Goal: Information Seeking & Learning: Learn about a topic

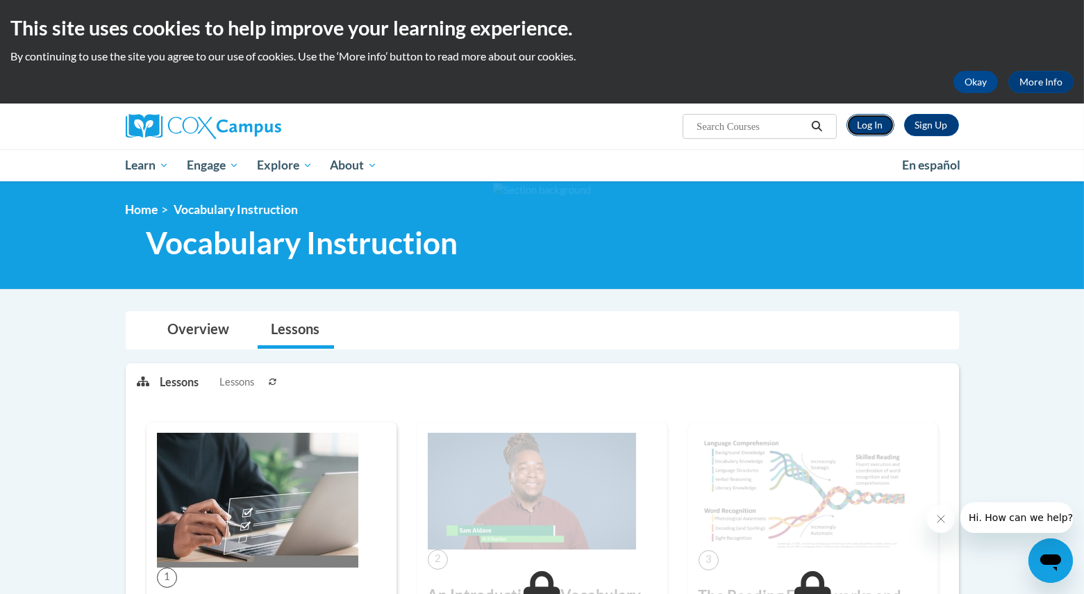
click at [882, 120] on link "Log In" at bounding box center [871, 125] width 48 height 22
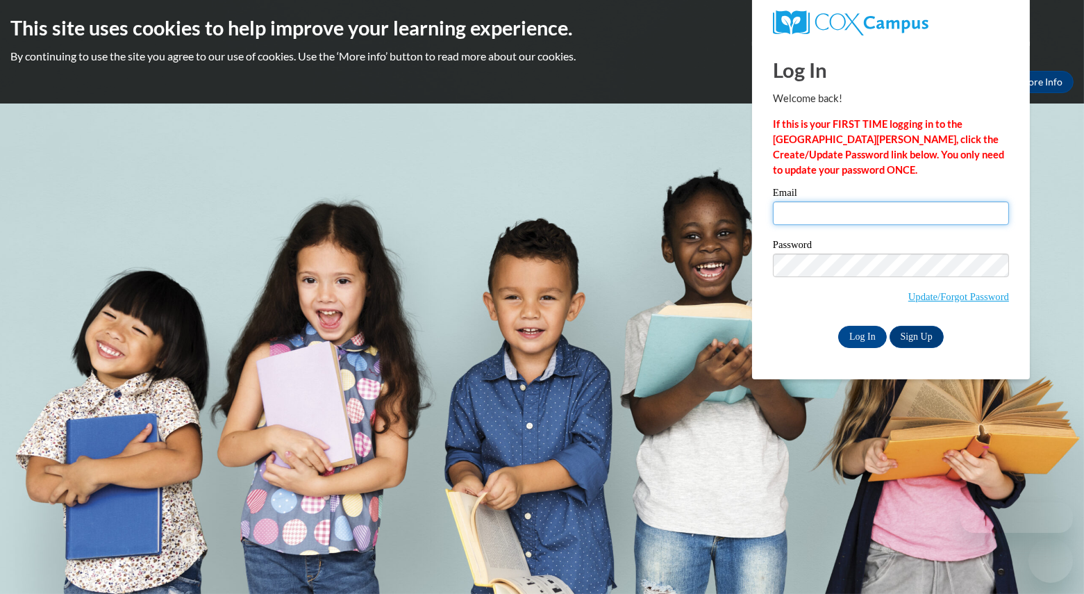
click at [784, 216] on input "Email" at bounding box center [891, 213] width 236 height 24
type input "[EMAIL_ADDRESS][DOMAIN_NAME]"
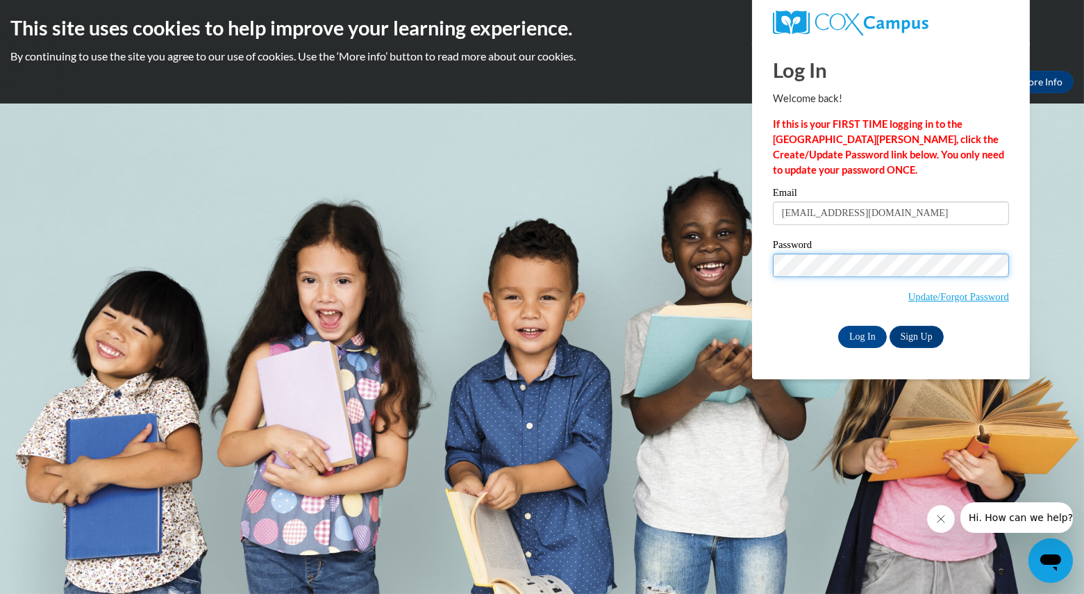
click at [838, 326] on input "Log In" at bounding box center [862, 337] width 49 height 22
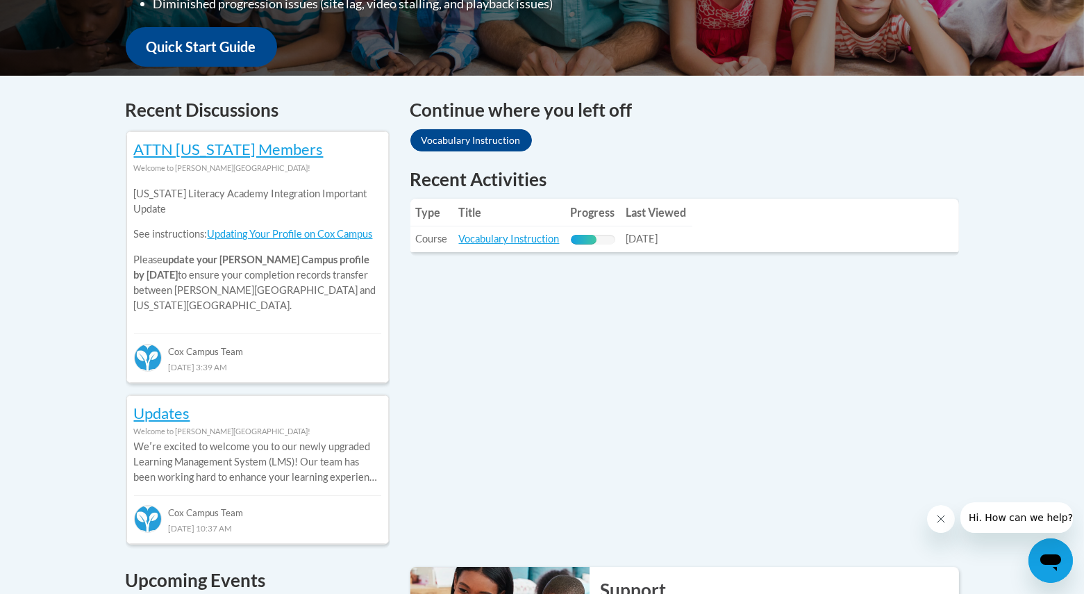
scroll to position [519, 0]
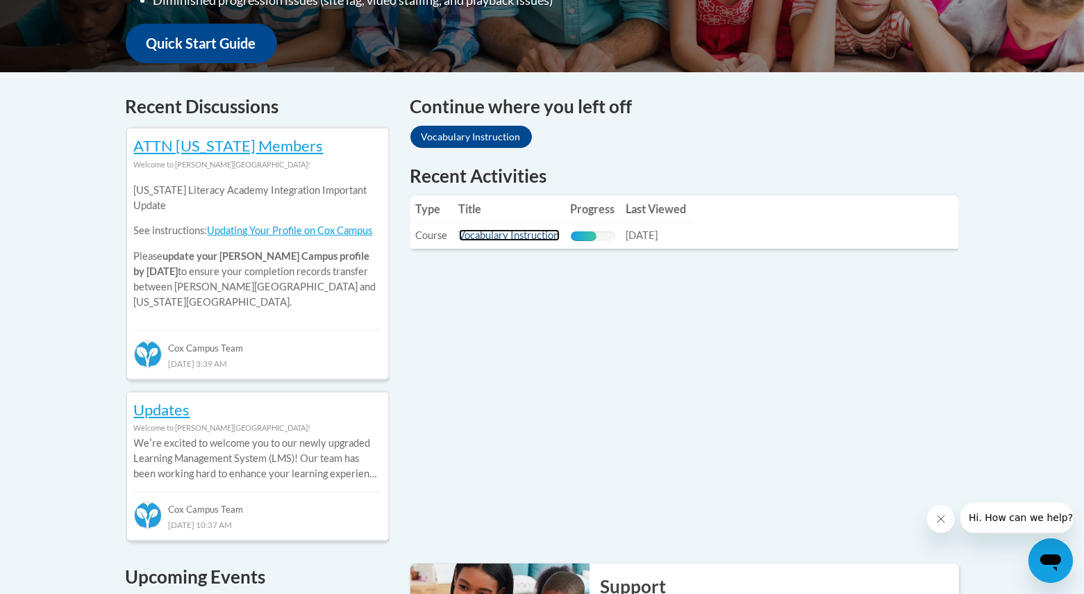
click at [531, 230] on link "Vocabulary Instruction" at bounding box center [509, 235] width 101 height 12
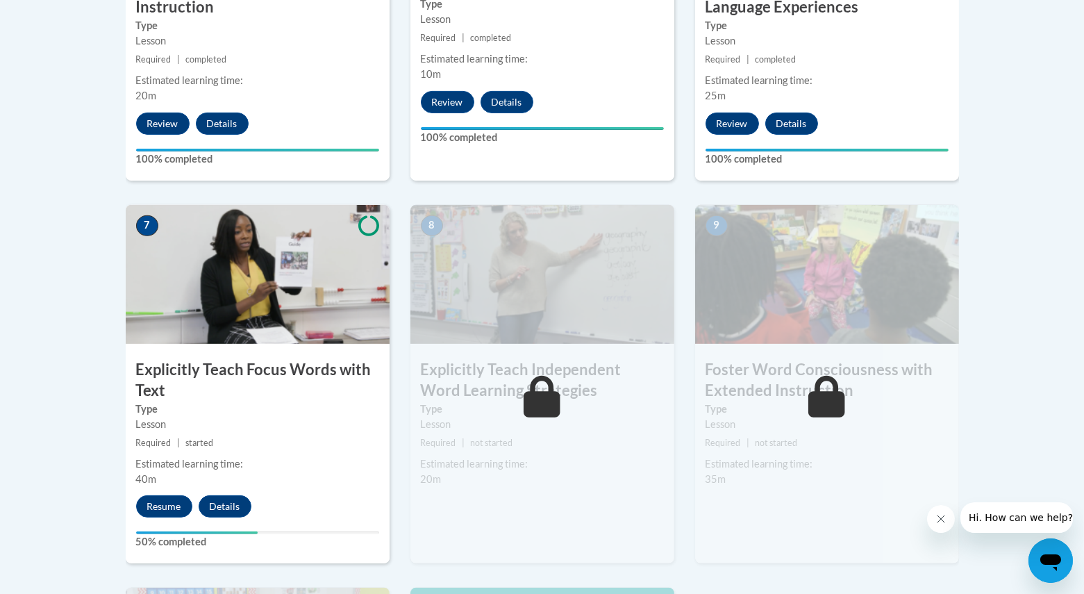
scroll to position [1029, 0]
click at [169, 506] on button "Resume" at bounding box center [164, 505] width 56 height 22
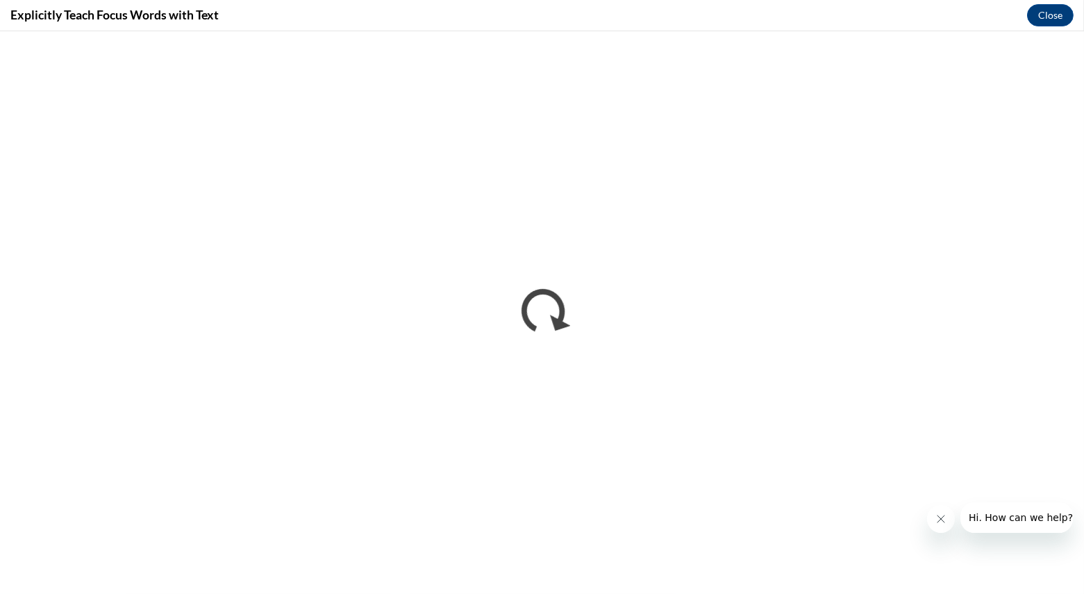
scroll to position [0, 0]
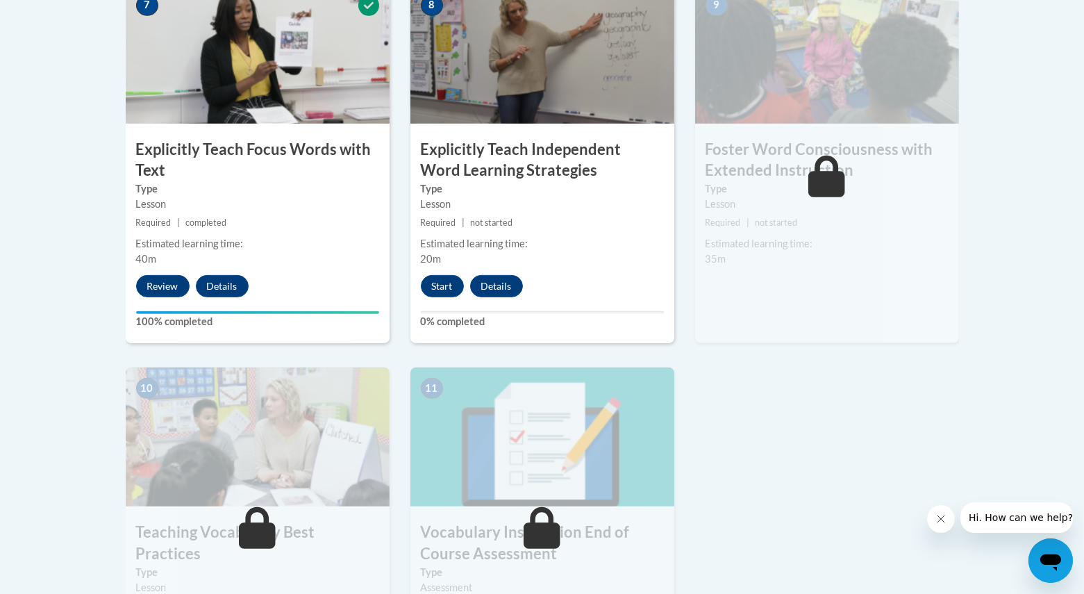
scroll to position [1170, 0]
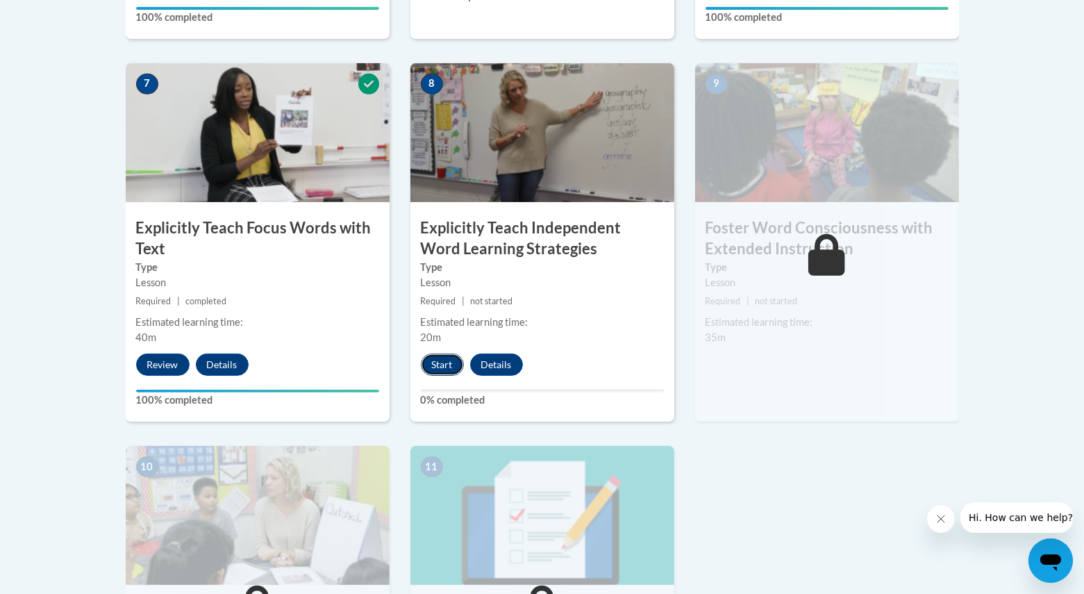
click at [437, 362] on button "Start" at bounding box center [442, 364] width 43 height 22
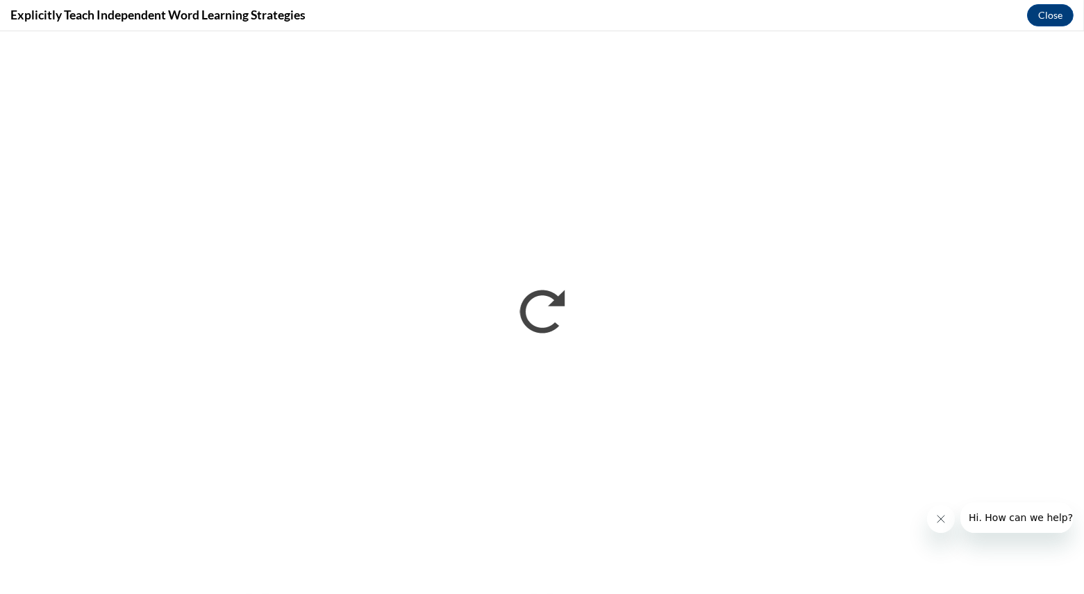
scroll to position [0, 0]
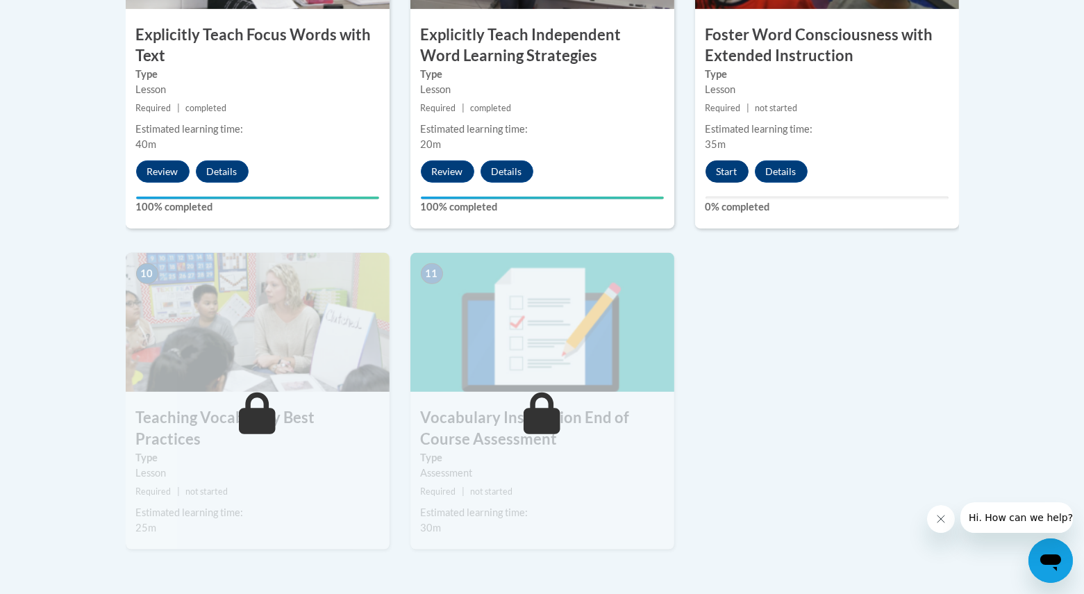
scroll to position [1374, 0]
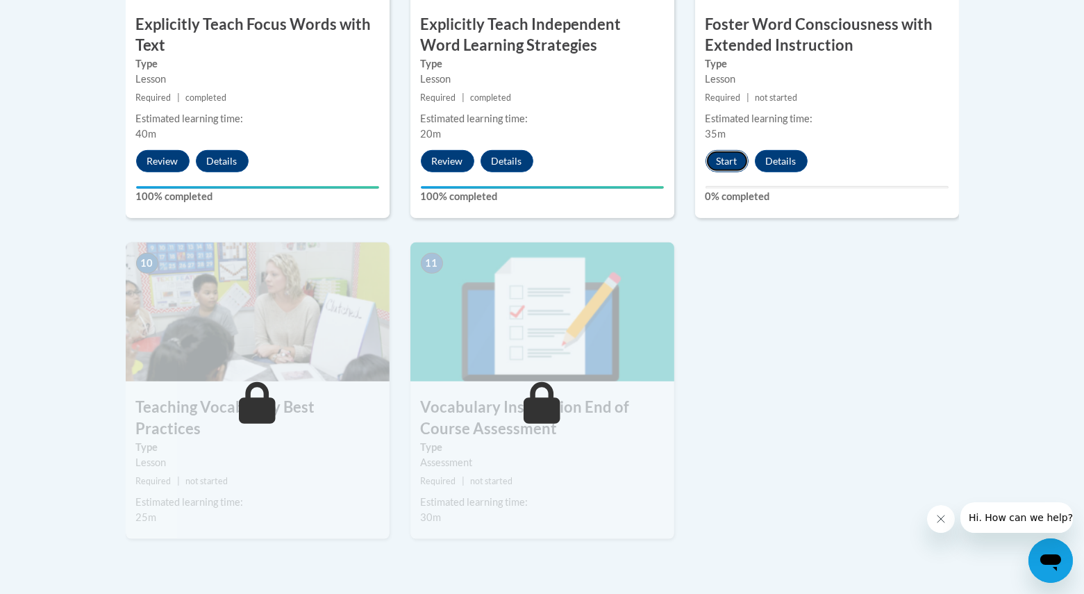
click at [736, 158] on button "Start" at bounding box center [727, 161] width 43 height 22
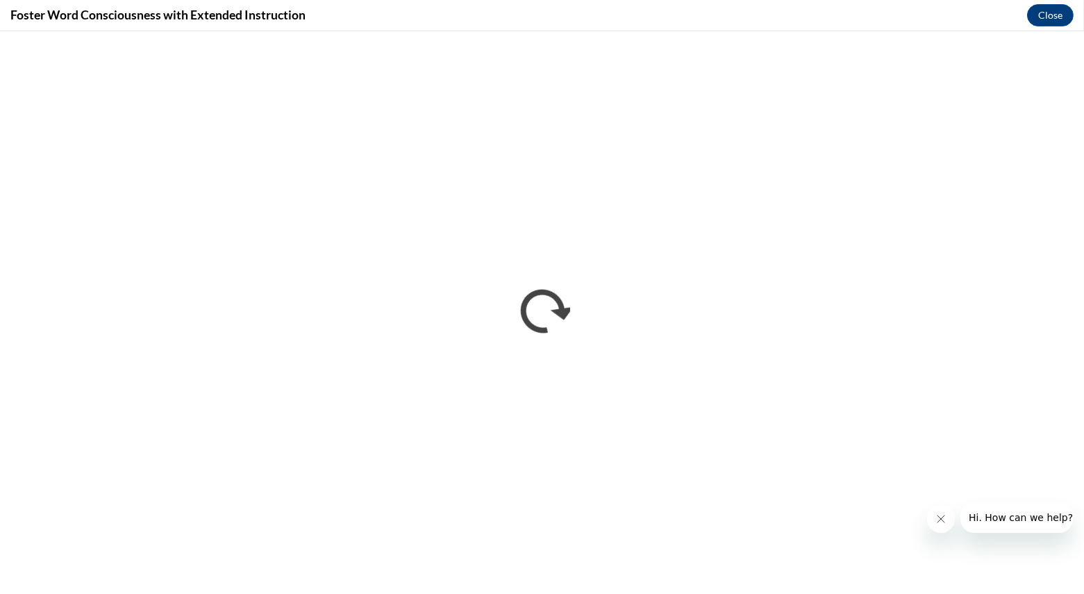
scroll to position [0, 0]
